Goal: Task Accomplishment & Management: Complete application form

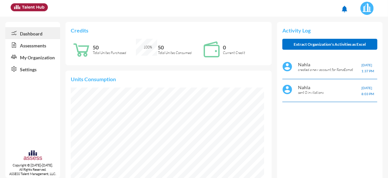
scroll to position [43, 86]
click at [36, 43] on link "Assessments" at bounding box center [32, 45] width 55 height 12
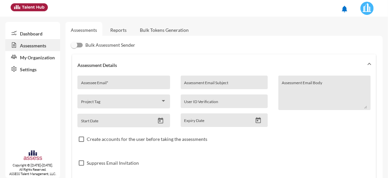
click at [35, 34] on link "Dashboard" at bounding box center [32, 33] width 55 height 12
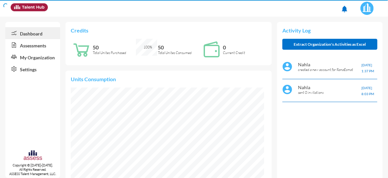
scroll to position [43, 91]
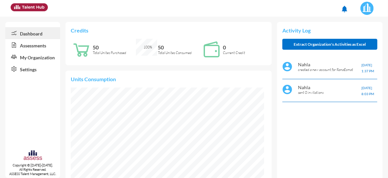
click at [38, 45] on link "Assessments" at bounding box center [32, 45] width 55 height 12
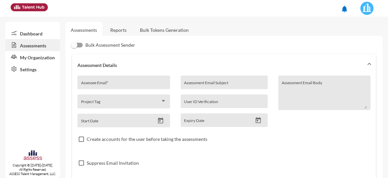
click at [40, 45] on link "Assessments" at bounding box center [32, 45] width 55 height 12
click at [40, 44] on link "Assessments" at bounding box center [32, 45] width 55 height 12
click at [110, 28] on link "Reports" at bounding box center [118, 30] width 27 height 16
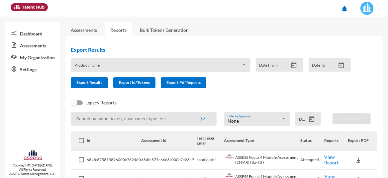
click at [84, 32] on link "Assessments" at bounding box center [84, 30] width 26 height 6
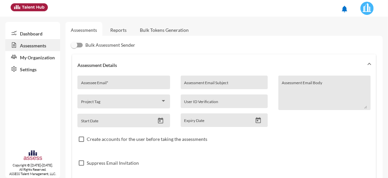
click at [36, 116] on div "Dashboard Assessments My Organization Settings Copyright © 2015-2024. All Right…" at bounding box center [32, 100] width 55 height 156
click at [115, 32] on link "Reports" at bounding box center [118, 30] width 27 height 16
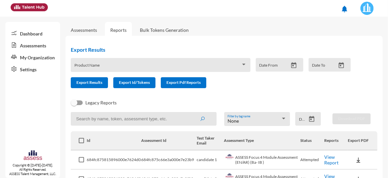
click at [89, 28] on link "Assessments" at bounding box center [84, 30] width 26 height 6
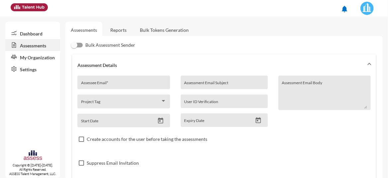
click at [36, 58] on link "My Organization" at bounding box center [32, 57] width 55 height 12
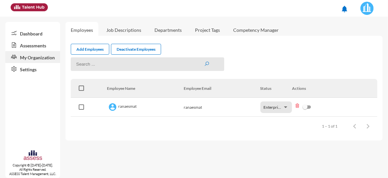
click at [33, 47] on link "Assessments" at bounding box center [32, 45] width 55 height 12
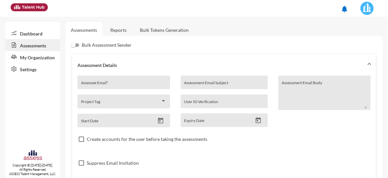
click at [165, 28] on link "Bulk Tokens Generation" at bounding box center [163, 30] width 59 height 16
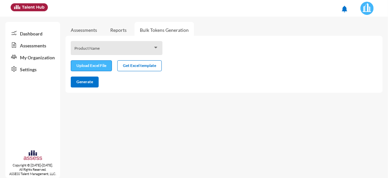
click at [104, 68] on input "file" at bounding box center [91, 66] width 40 height 7
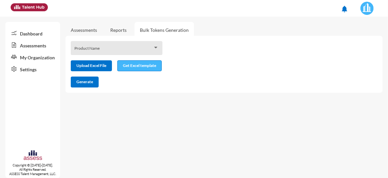
click at [147, 68] on button "Get Excel template" at bounding box center [139, 65] width 44 height 11
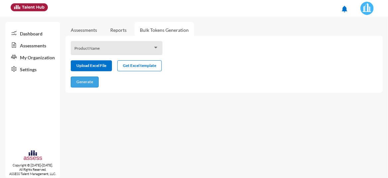
click at [89, 80] on span "Generate" at bounding box center [84, 81] width 17 height 5
click at [113, 48] on span at bounding box center [113, 50] width 79 height 5
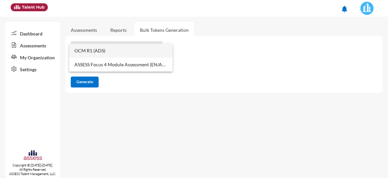
click at [113, 53] on span "OCM R1 (ADS)" at bounding box center [120, 51] width 93 height 14
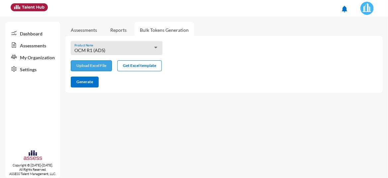
click at [99, 67] on input "file" at bounding box center [91, 66] width 40 height 7
type input "C:\fakepath\excel (7).xlsx"
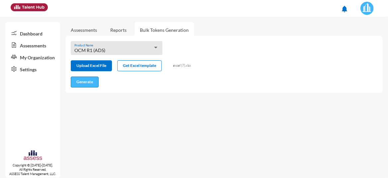
click at [94, 84] on button "Generate" at bounding box center [85, 82] width 28 height 11
click at [78, 110] on mat-sidenav-content "Assessments Reports Bulk Tokens Generation OCM R1 (ADS) Product Name Upload Exc…" at bounding box center [226, 98] width 322 height 162
click at [90, 80] on span "Generate" at bounding box center [84, 81] width 17 height 5
click at [90, 84] on span "Generate" at bounding box center [84, 81] width 17 height 5
click at [86, 85] on button "Generate" at bounding box center [85, 82] width 28 height 11
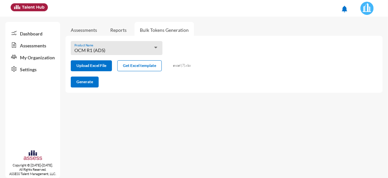
click at [122, 32] on link "Reports" at bounding box center [118, 30] width 27 height 16
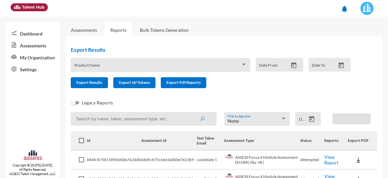
scroll to position [384, 0]
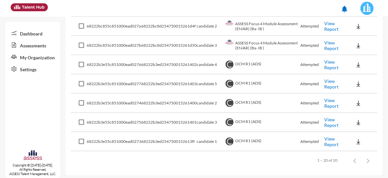
click at [28, 35] on link "Dashboard" at bounding box center [32, 33] width 55 height 12
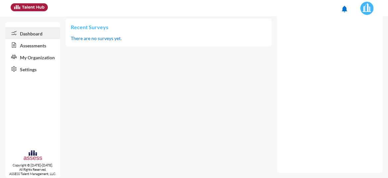
scroll to position [43, 86]
click at [36, 43] on link "Assessments" at bounding box center [32, 45] width 55 height 12
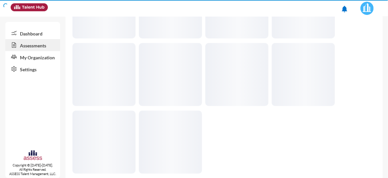
scroll to position [147, 0]
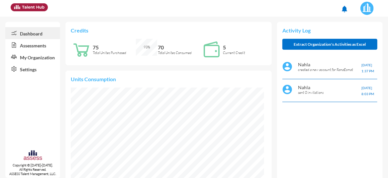
click at [24, 46] on link "Assessments" at bounding box center [32, 45] width 55 height 12
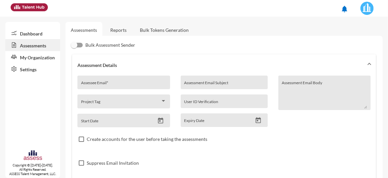
click at [116, 85] on input "Assessee Email *" at bounding box center [123, 84] width 85 height 5
paste input "mostafa.ashryy36@gmail.com"
type input "mostafa.ashryy36@gmail.com"
click at [193, 85] on input "Assessment Email Subject" at bounding box center [224, 84] width 80 height 5
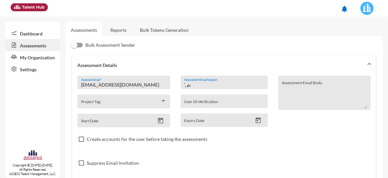
type input "’"
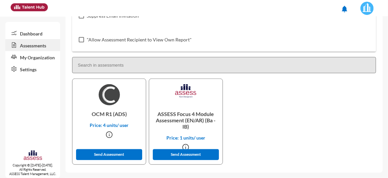
type input "MasrPay Assessment"
click at [35, 35] on link "Dashboard" at bounding box center [32, 33] width 55 height 12
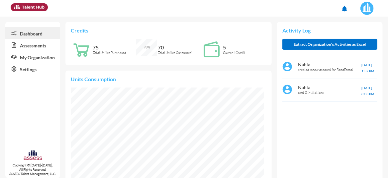
click at [25, 48] on link "Assessments" at bounding box center [32, 45] width 55 height 12
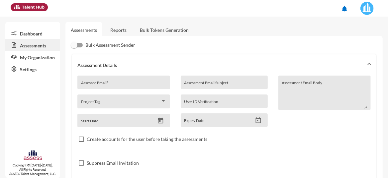
click at [120, 30] on link "Reports" at bounding box center [118, 30] width 27 height 16
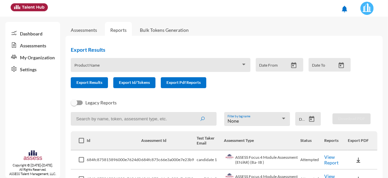
click at [145, 29] on link "Bulk Tokens Generation" at bounding box center [163, 30] width 59 height 16
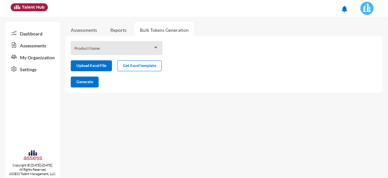
click at [78, 26] on link "Assessments" at bounding box center [83, 30] width 37 height 16
click at [83, 31] on link "Assessments" at bounding box center [84, 30] width 26 height 6
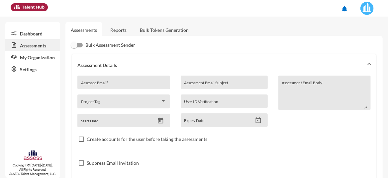
click at [120, 81] on div "Assessee Email *" at bounding box center [123, 84] width 85 height 10
paste input "mostafa.ashryy36@gmail.com"
type input "mostafa.ashryy36@gmail.com"
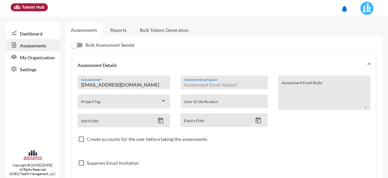
click at [193, 83] on input "Assessment Email Subject" at bounding box center [224, 84] width 80 height 5
type input "MasrPay Assessment"
click at [158, 120] on icon "Open calendar" at bounding box center [160, 121] width 5 height 6
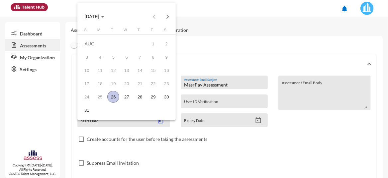
click at [114, 97] on div "26" at bounding box center [113, 97] width 12 height 12
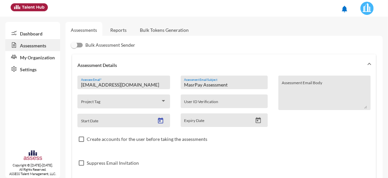
type input "8/26/2025"
click at [255, 121] on icon "Open calendar" at bounding box center [257, 120] width 5 height 6
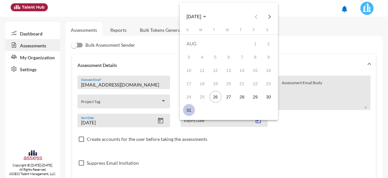
click at [185, 111] on div "31" at bounding box center [189, 110] width 12 height 12
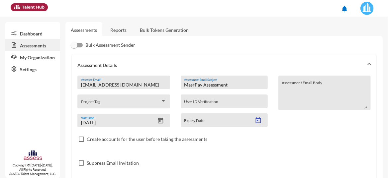
type input "8/31/2025"
click at [110, 99] on div "Project Tag" at bounding box center [123, 103] width 85 height 10
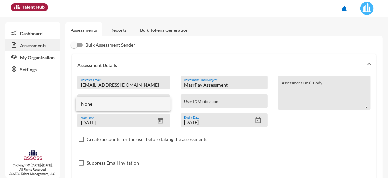
click at [257, 145] on div at bounding box center [194, 89] width 388 height 178
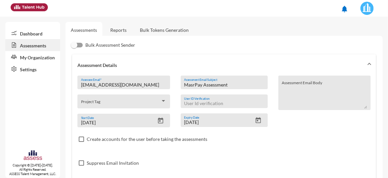
click at [211, 104] on input "User ID Verification" at bounding box center [224, 103] width 80 height 5
click at [293, 141] on div "Create accounts for the user before taking the assessments" at bounding box center [223, 139] width 293 height 24
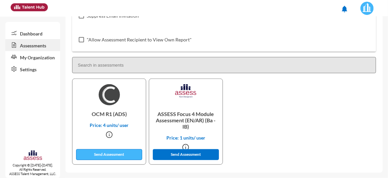
click at [115, 153] on button "Send Assessment" at bounding box center [109, 154] width 66 height 11
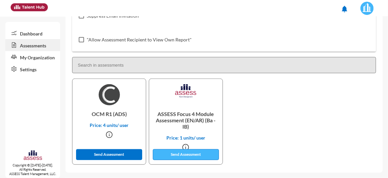
click at [183, 153] on button "Send Assessment" at bounding box center [186, 154] width 66 height 11
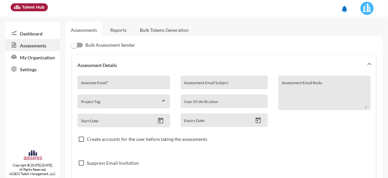
click at [38, 32] on link "Dashboard" at bounding box center [32, 33] width 55 height 12
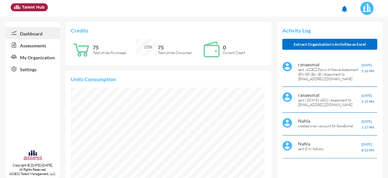
click at [31, 48] on link "Assessments" at bounding box center [32, 45] width 55 height 12
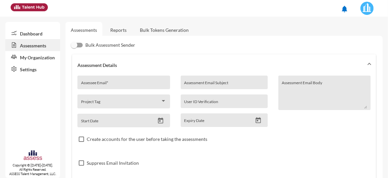
click at [33, 32] on link "Dashboard" at bounding box center [32, 33] width 55 height 12
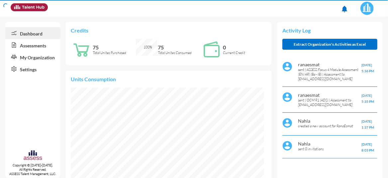
scroll to position [43, 86]
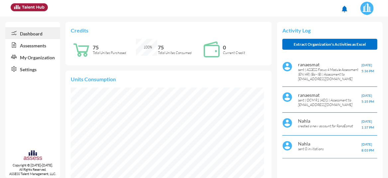
click at [225, 53] on p "Current Credit" at bounding box center [244, 52] width 43 height 5
click at [44, 45] on link "Assessments" at bounding box center [32, 45] width 55 height 12
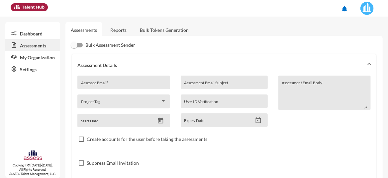
click at [25, 33] on link "Dashboard" at bounding box center [32, 33] width 55 height 12
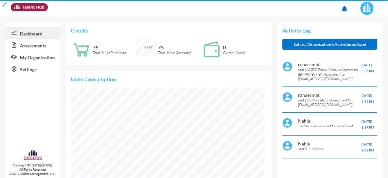
scroll to position [43, 91]
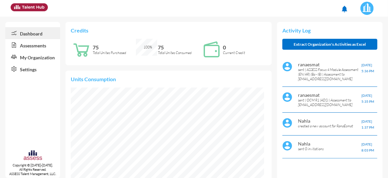
scroll to position [43, 86]
click at [44, 45] on link "Assessments" at bounding box center [32, 45] width 55 height 12
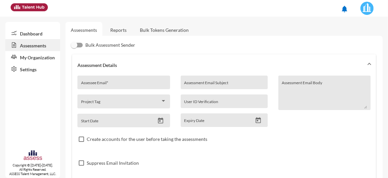
click at [123, 31] on link "Reports" at bounding box center [118, 30] width 27 height 16
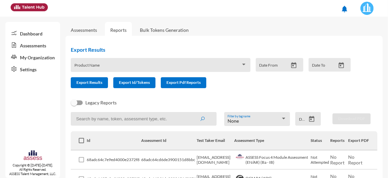
click at [147, 29] on link "Bulk Tokens Generation" at bounding box center [163, 30] width 59 height 16
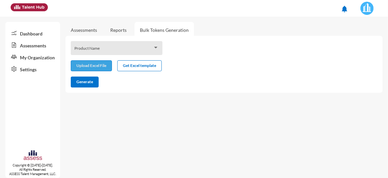
click at [105, 65] on input "file" at bounding box center [91, 66] width 40 height 7
type input "C:\fakepath\GeneratedTokens - Focus - Masr Pay patch 3.xlsx"
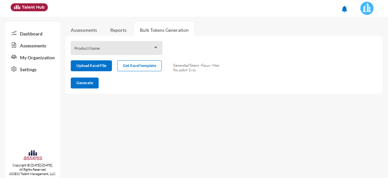
click at [102, 49] on span at bounding box center [113, 50] width 79 height 5
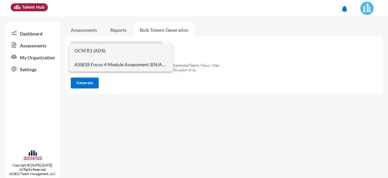
click at [104, 63] on span "ASSESS Focus 4 Module Assessment (EN/AR) (Ba - IB)" at bounding box center [120, 65] width 93 height 14
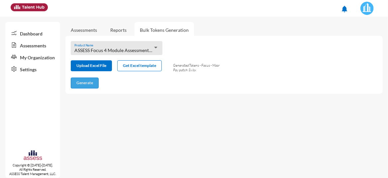
click at [92, 81] on span "Generate" at bounding box center [84, 82] width 17 height 5
click at [89, 84] on span "Generate" at bounding box center [84, 82] width 17 height 5
click at [88, 85] on span "Generate" at bounding box center [84, 82] width 17 height 5
click at [37, 34] on link "Dashboard" at bounding box center [32, 33] width 55 height 12
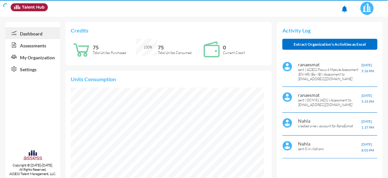
scroll to position [43, 91]
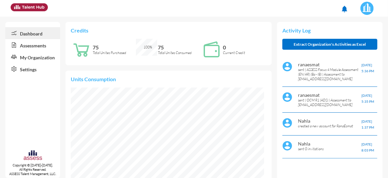
scroll to position [43, 86]
